Goal: Find contact information: Find contact information

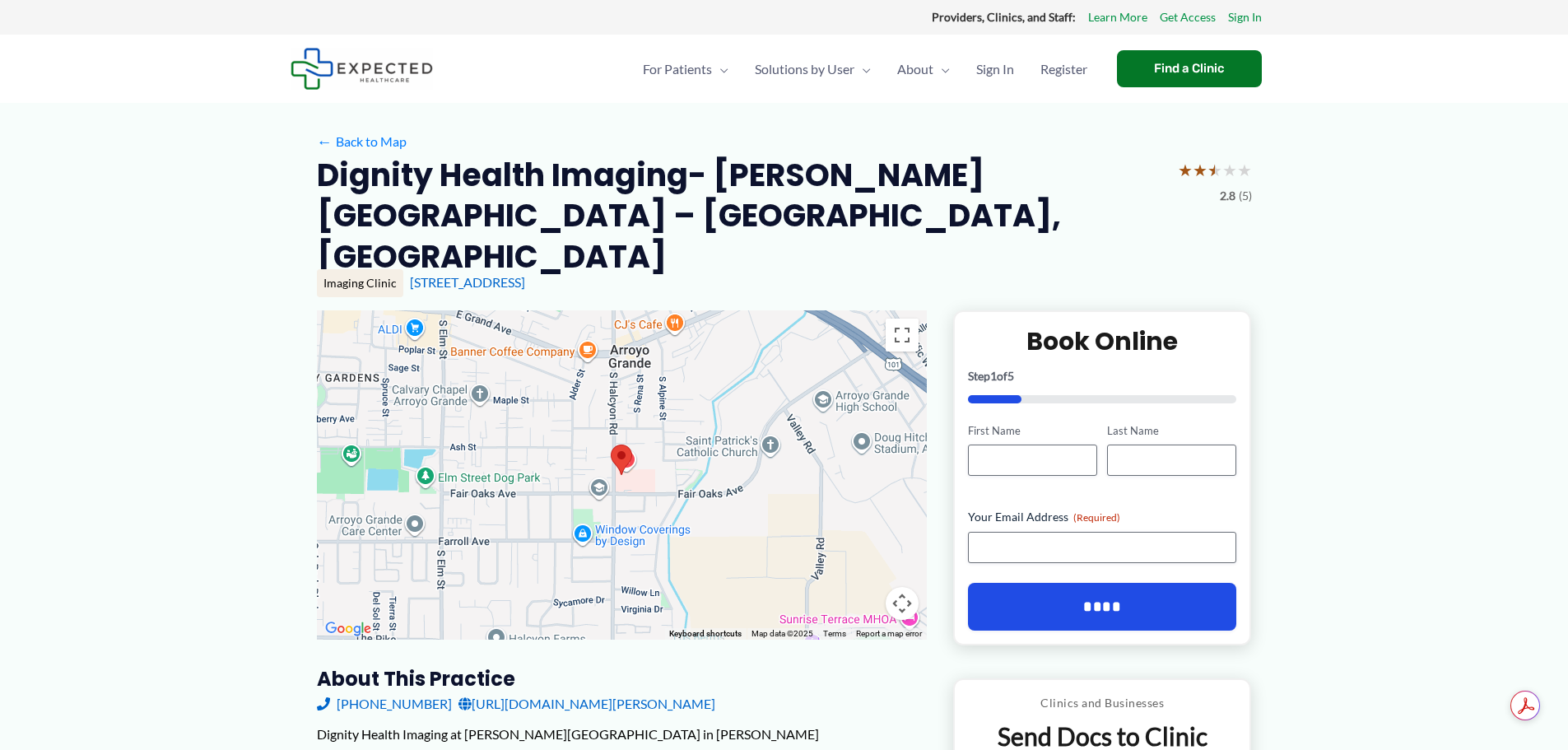
click at [625, 445] on img at bounding box center [621, 460] width 21 height 31
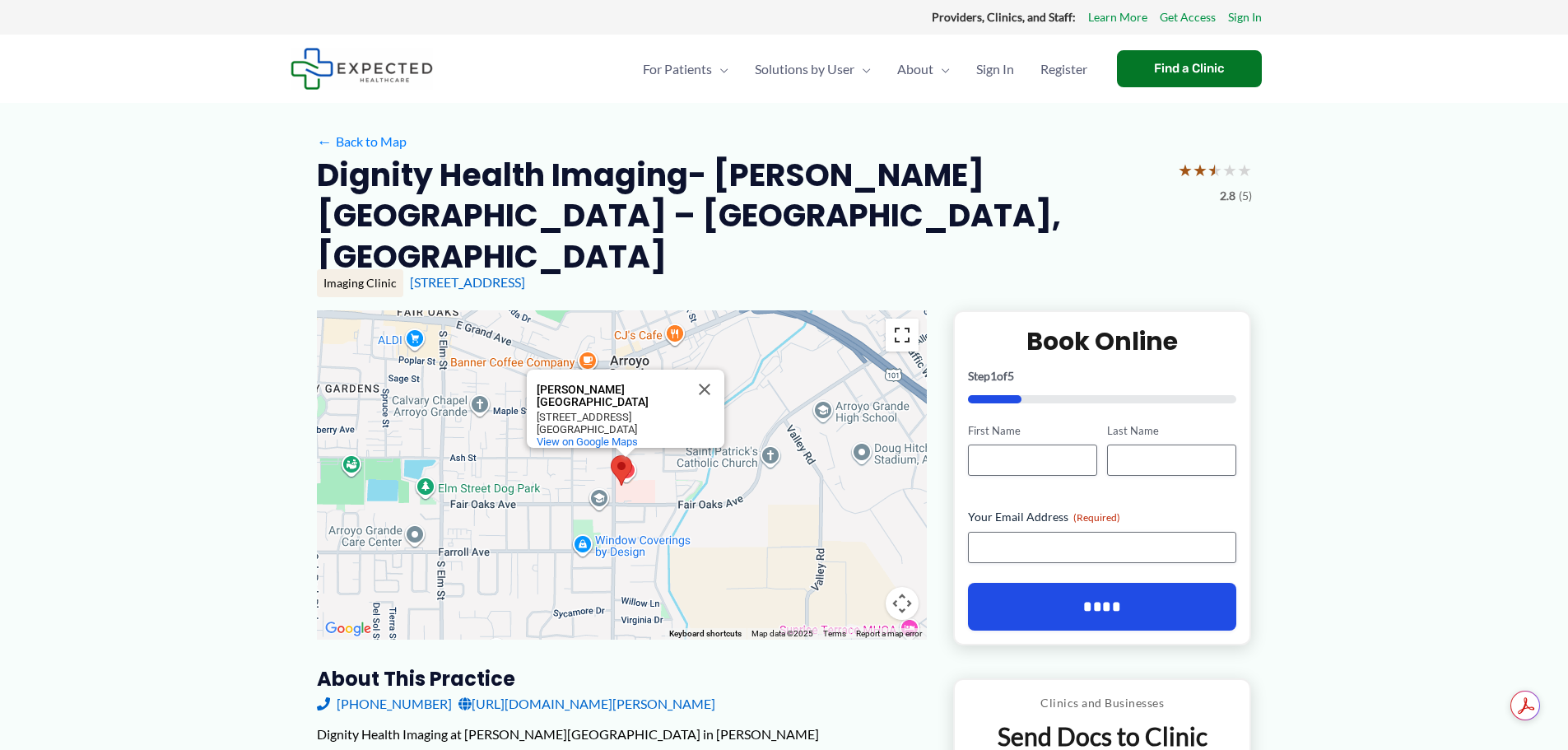
click at [905, 319] on button "Toggle fullscreen view" at bounding box center [901, 334] width 33 height 33
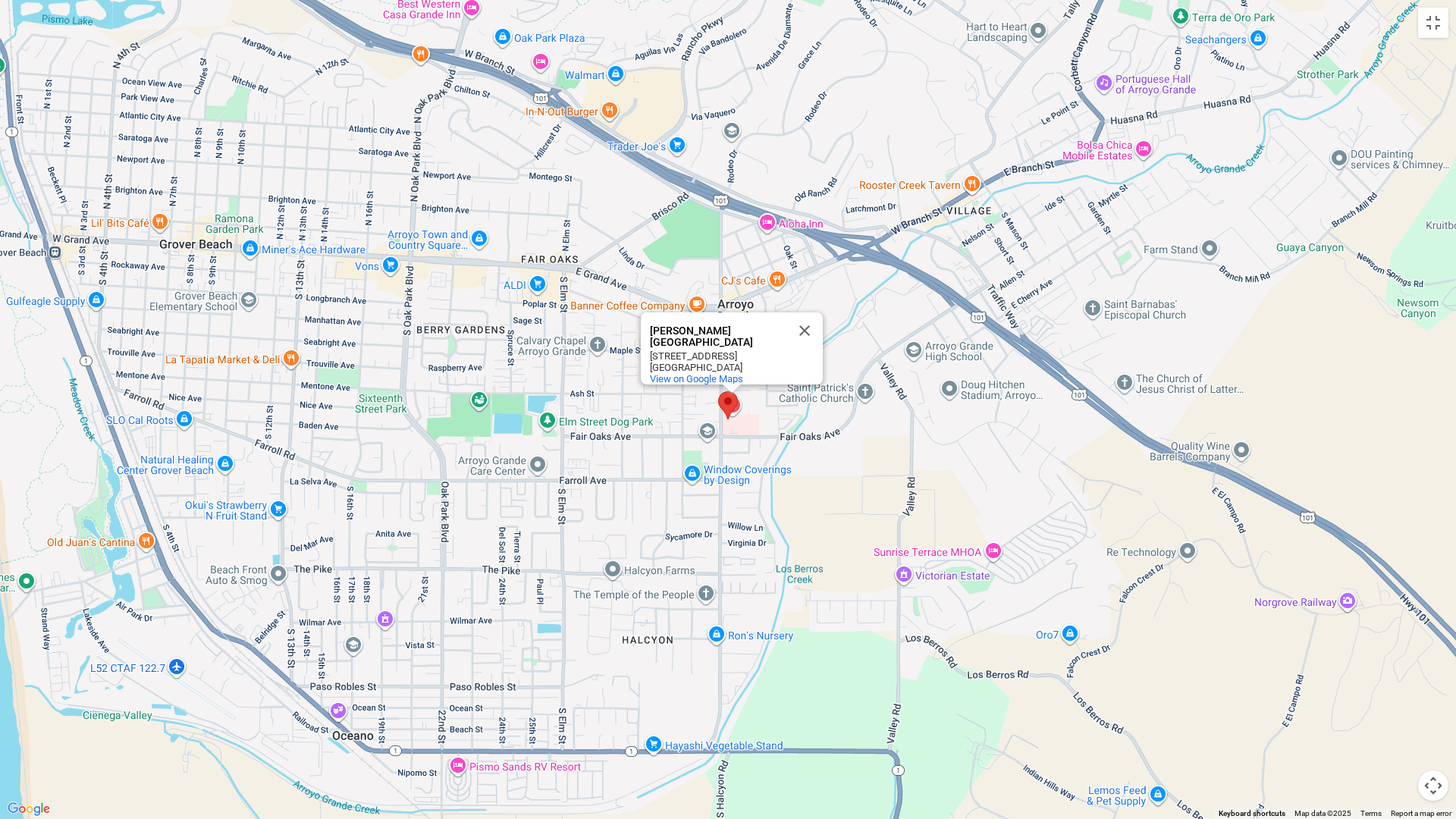
click at [718, 391] on area at bounding box center [718, 391] width 0 height 0
click at [713, 373] on span "View on Google Maps" at bounding box center [696, 379] width 93 height 11
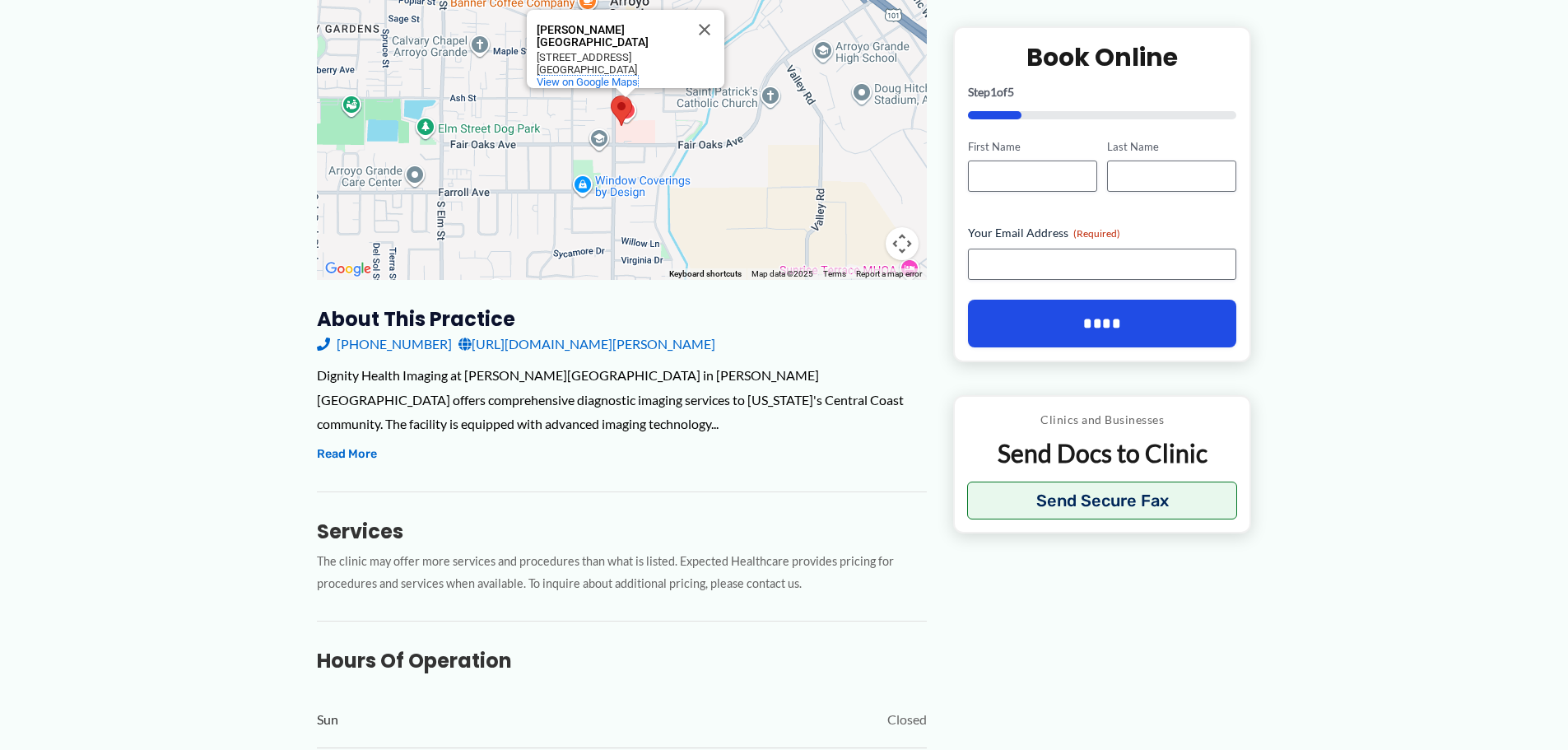
scroll to position [362, 0]
click at [347, 443] on button "Read More" at bounding box center [347, 453] width 60 height 19
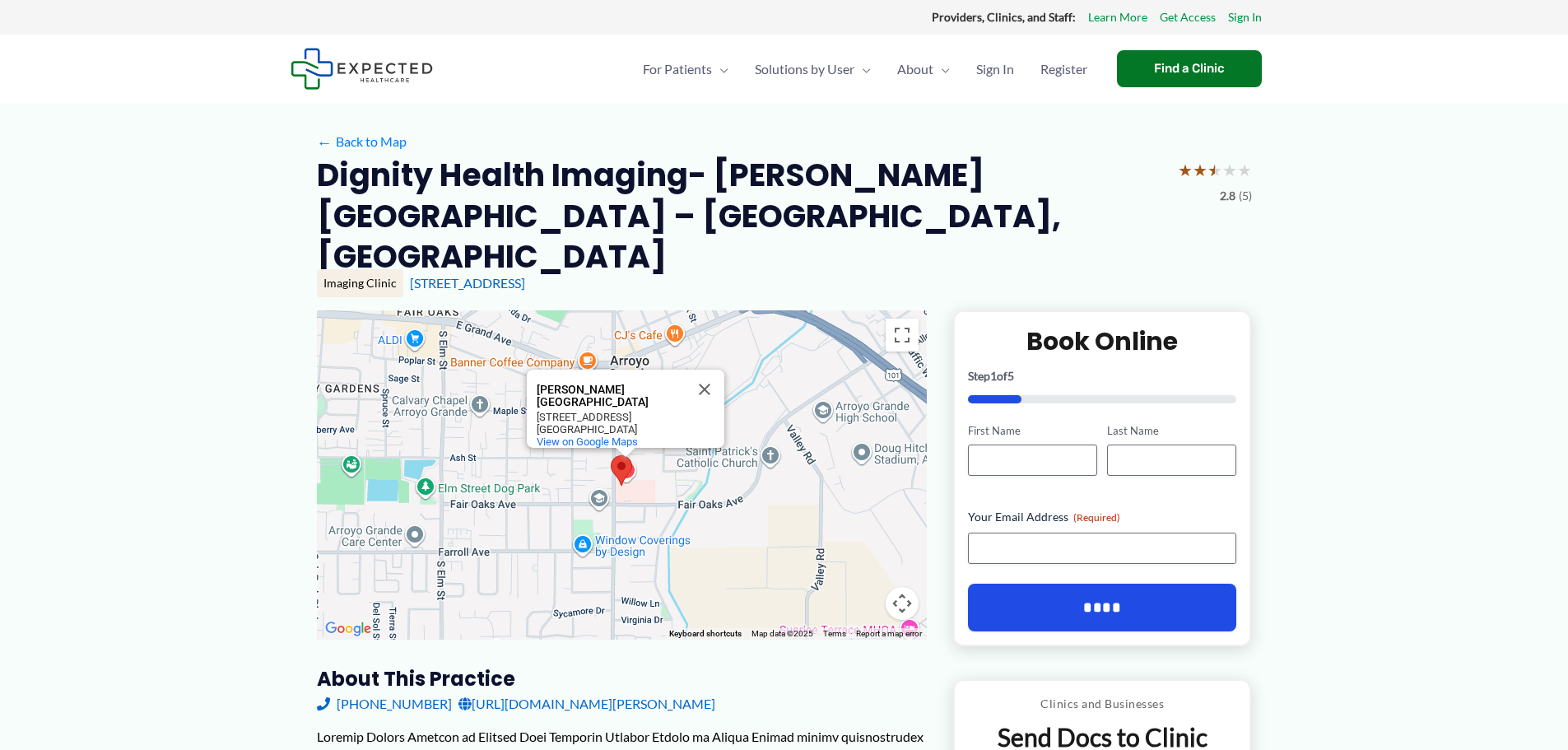
scroll to position [34, 0]
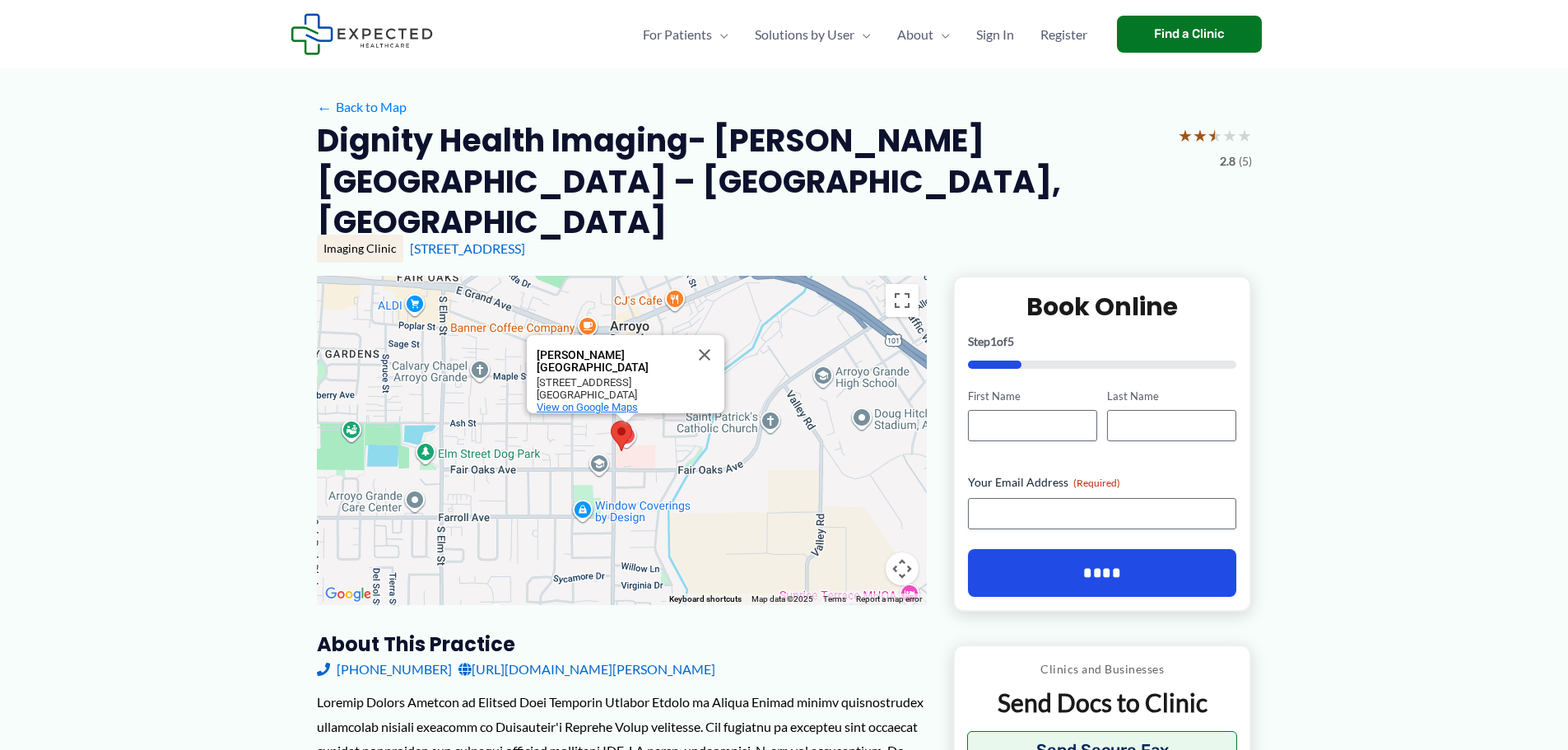
click at [610, 401] on span "View on Google Maps" at bounding box center [586, 407] width 101 height 12
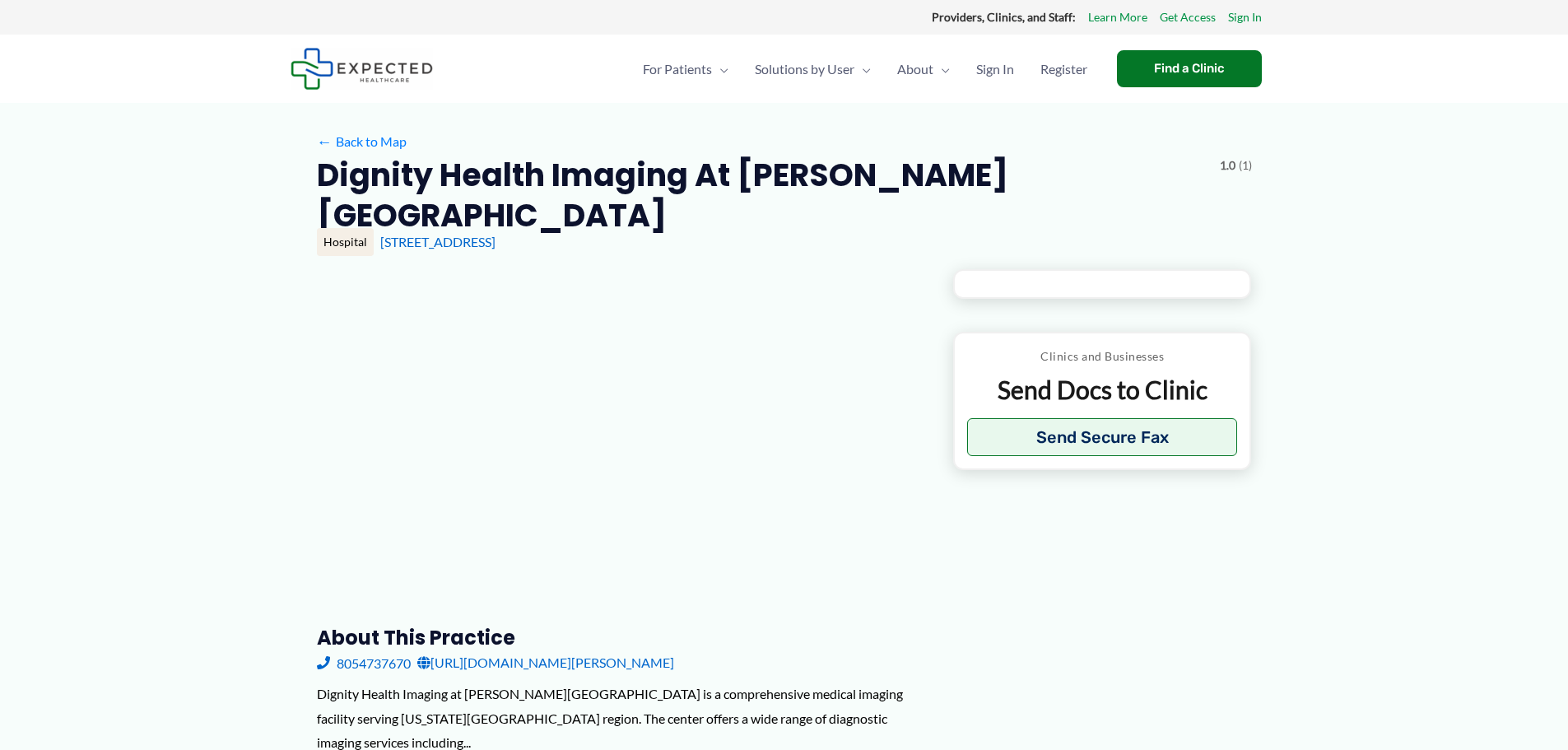
type input "**********"
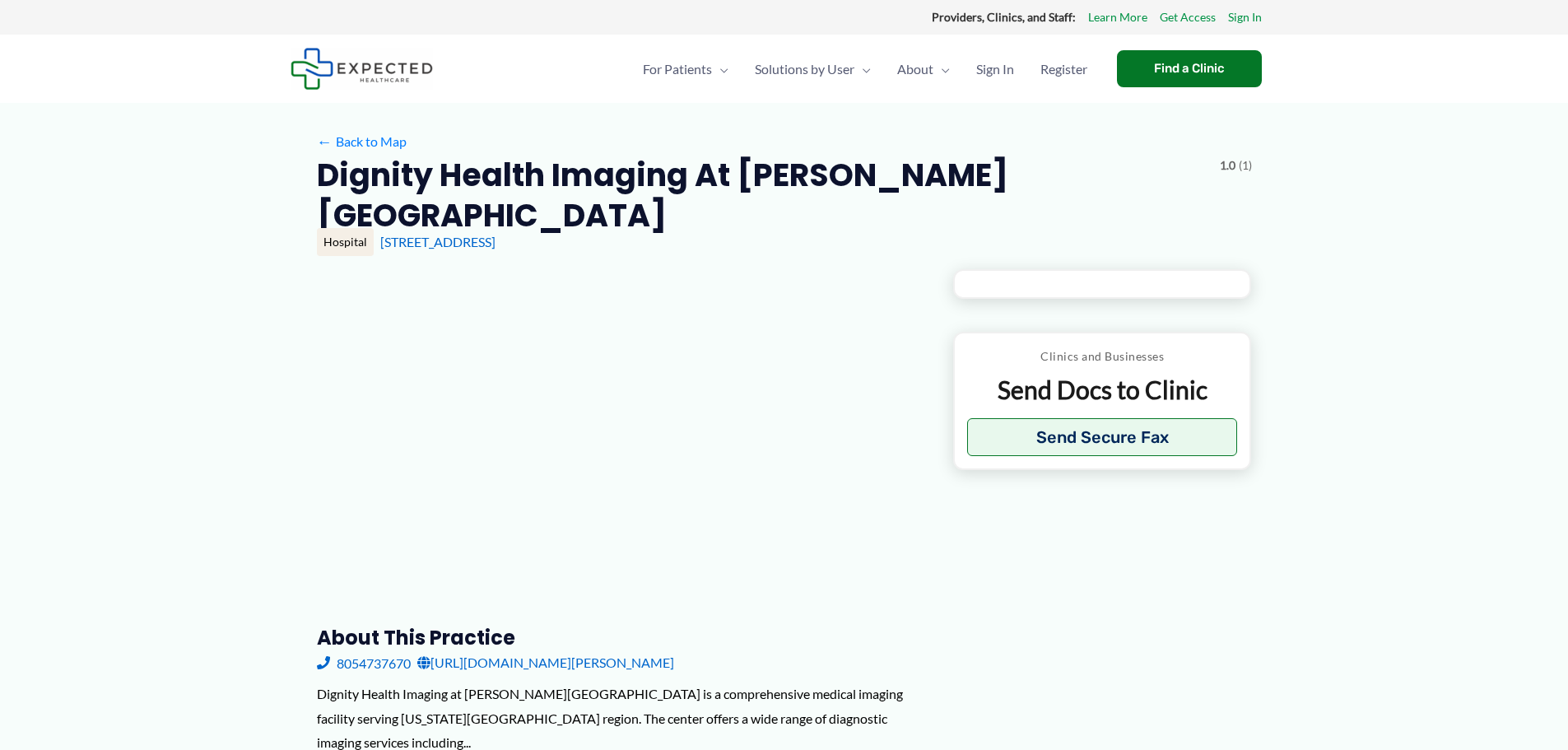
type input "**********"
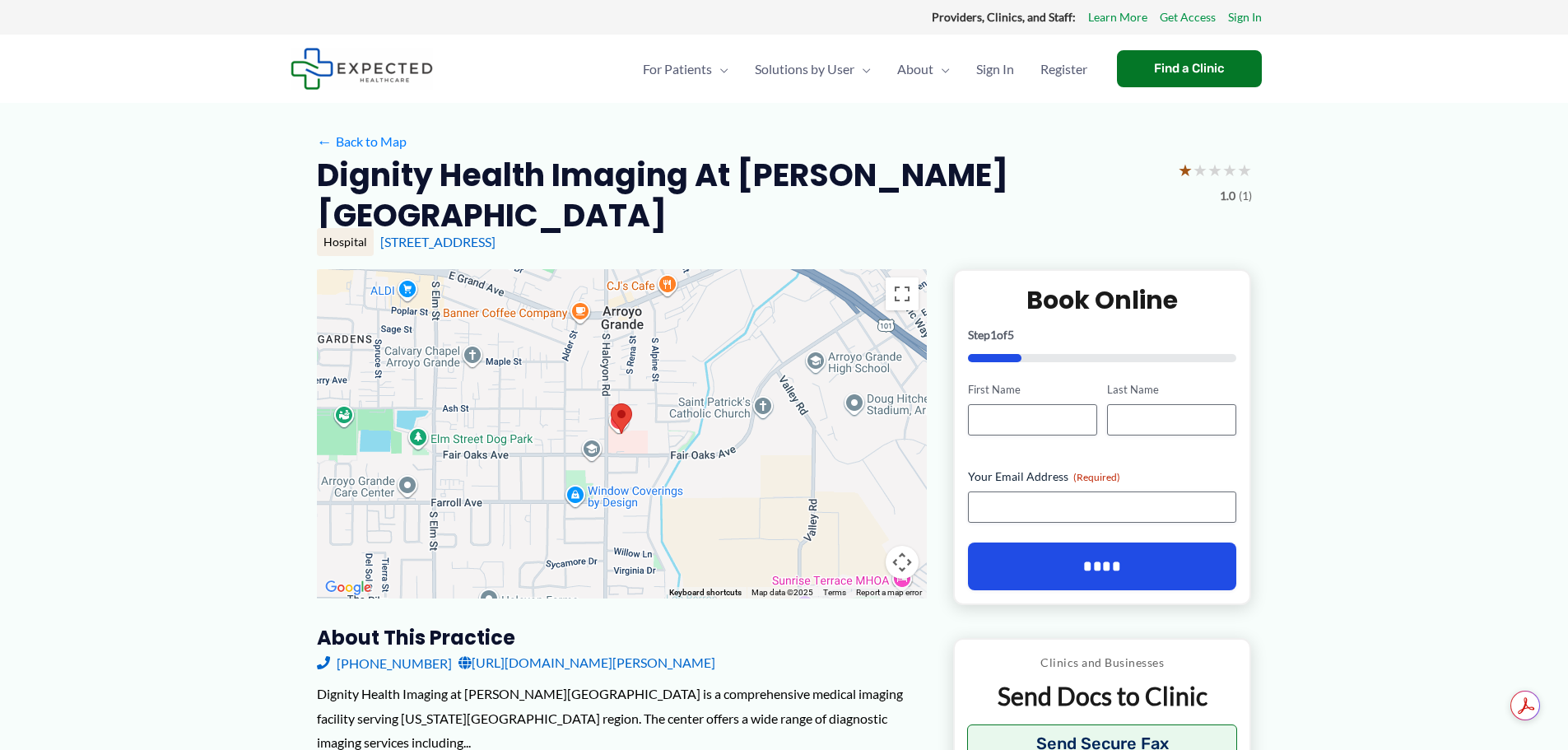
click at [610, 403] on area at bounding box center [610, 403] width 0 height 0
click at [496, 245] on link "[STREET_ADDRESS]" at bounding box center [437, 242] width 116 height 16
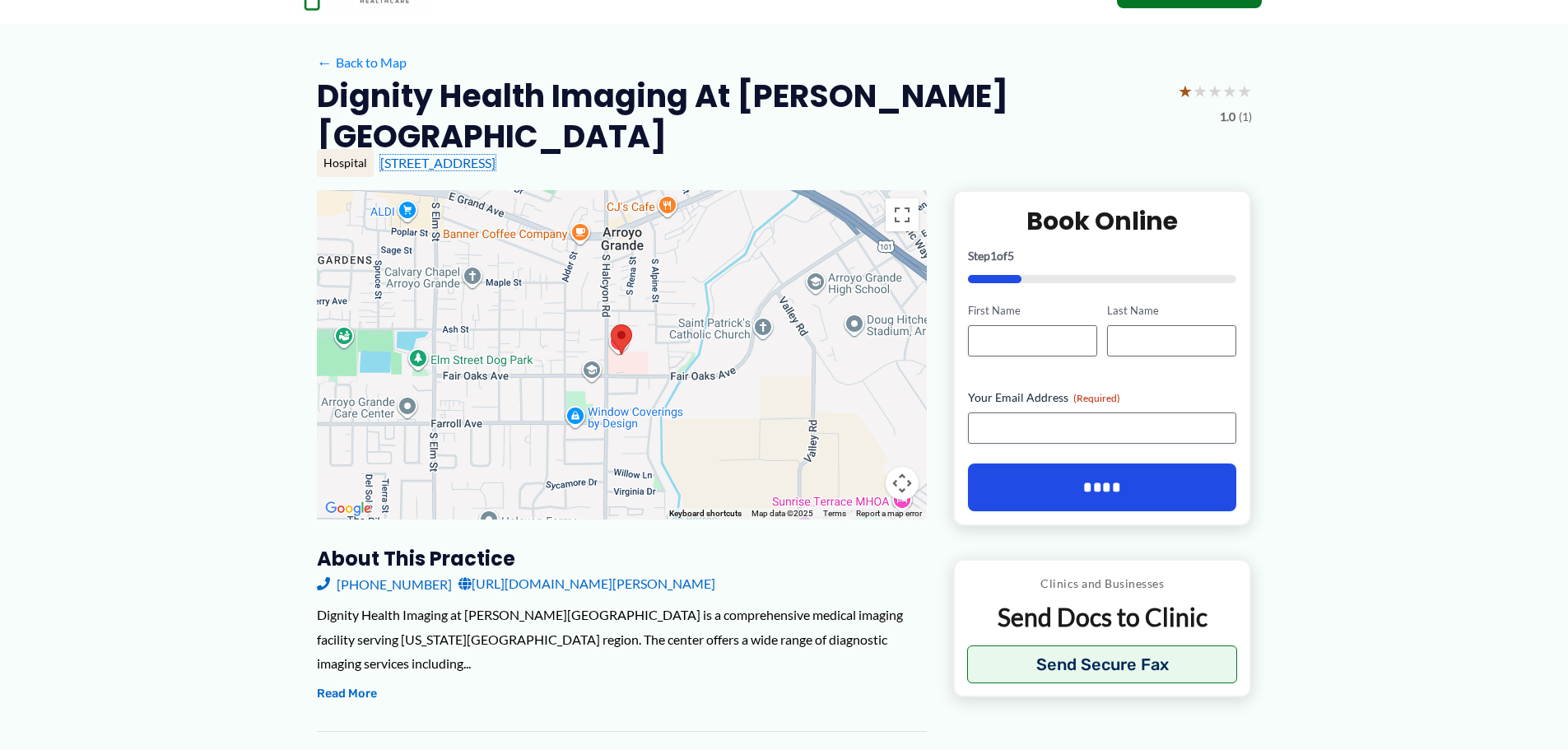
scroll to position [80, 0]
click at [351, 691] on button "Read More" at bounding box center [347, 693] width 60 height 19
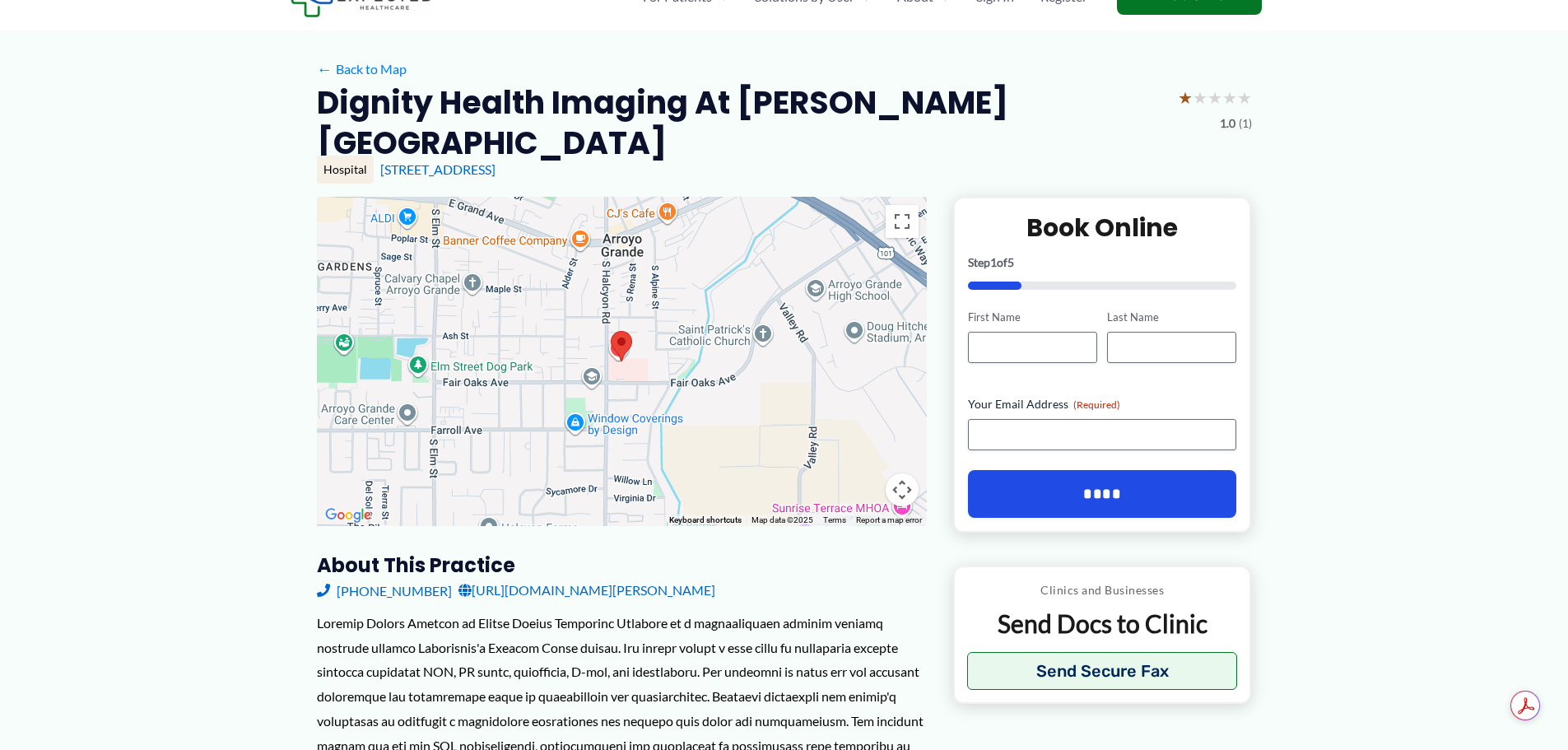
scroll to position [71, 0]
